Goal: Task Accomplishment & Management: Use online tool/utility

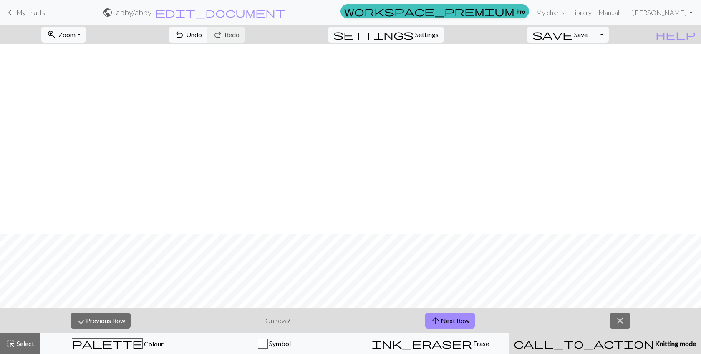
scroll to position [190, 0]
click at [98, 321] on button "arrow_downward Previous Row" at bounding box center [101, 321] width 60 height 16
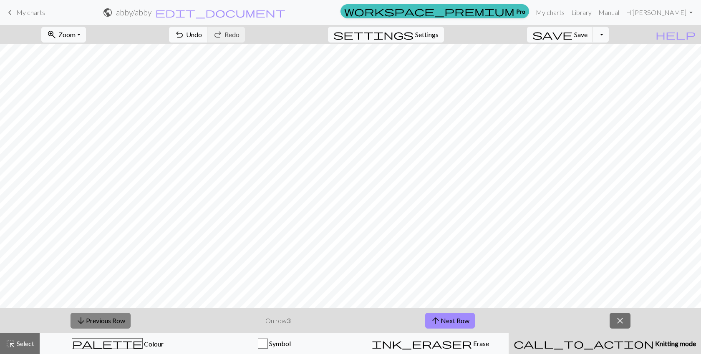
click at [98, 321] on button "arrow_downward Previous Row" at bounding box center [101, 321] width 60 height 16
click at [433, 318] on span "arrow_upward" at bounding box center [436, 321] width 10 height 12
click at [461, 321] on button "arrow_upward Next Row" at bounding box center [450, 321] width 50 height 16
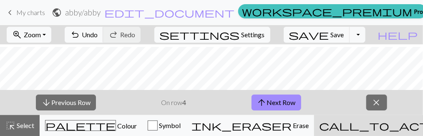
scroll to position [384, 0]
click at [267, 98] on button "arrow_upward Next Row" at bounding box center [277, 102] width 50 height 16
click at [275, 99] on button "arrow_upward Next Row" at bounding box center [277, 102] width 50 height 16
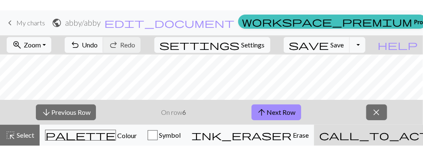
scroll to position [368, 0]
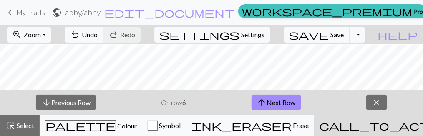
drag, startPoint x: 211, startPoint y: 133, endPoint x: 218, endPoint y: 183, distance: 50.2
click at [218, 136] on html "This website uses cookies to ensure you get the best experience on our website.…" at bounding box center [211, 68] width 423 height 136
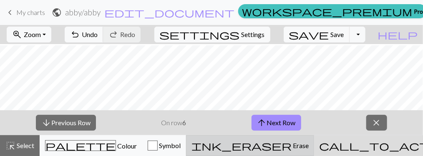
scroll to position [360, 0]
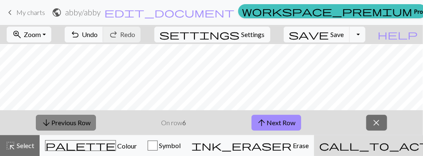
click at [91, 126] on button "arrow_downward Previous Row" at bounding box center [66, 123] width 60 height 16
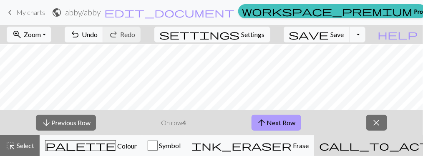
click at [276, 121] on button "arrow_upward Next Row" at bounding box center [277, 123] width 50 height 16
click at [275, 123] on button "arrow_upward Next Row" at bounding box center [277, 123] width 50 height 16
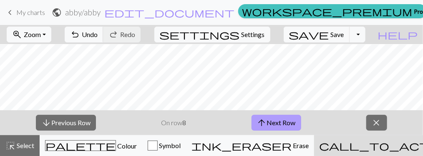
click at [278, 121] on button "arrow_upward Next Row" at bounding box center [277, 123] width 50 height 16
click at [279, 126] on button "arrow_upward Next Row" at bounding box center [278, 123] width 50 height 16
